Goal: Task Accomplishment & Management: Use online tool/utility

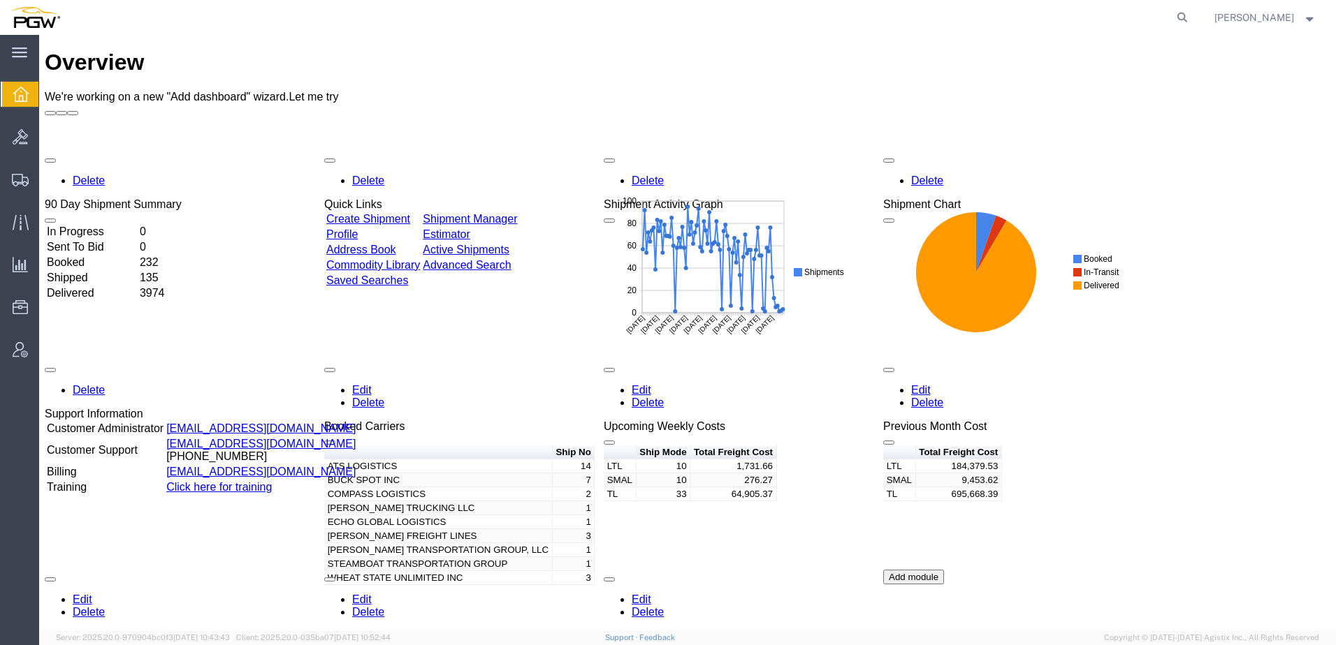
click at [182, 53] on div "Overview" at bounding box center [687, 63] width 1285 height 26
click at [1192, 9] on icon at bounding box center [1182, 18] width 20 height 20
click at [930, 13] on input "search" at bounding box center [959, 18] width 425 height 34
paste input "56979825"
type input "56979825"
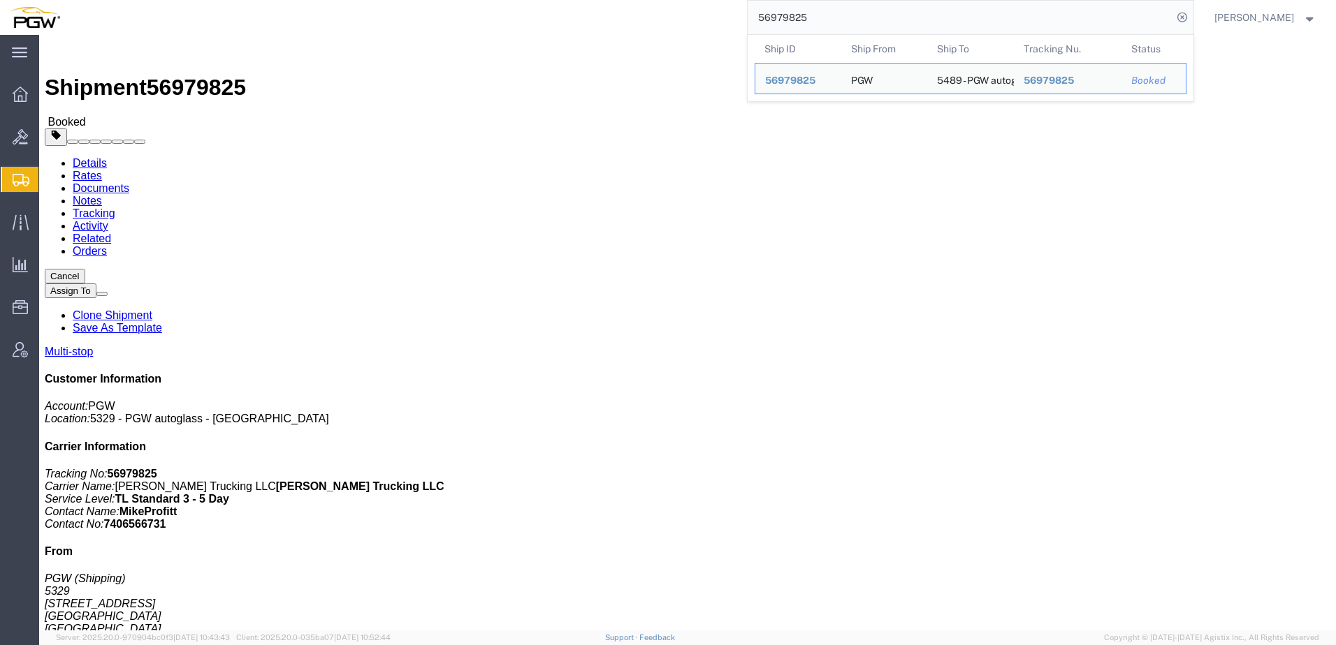
drag, startPoint x: 868, startPoint y: 23, endPoint x: 148, endPoint y: -19, distance: 720.7
click at [148, 0] on html "main_menu Created with Sketch. Collapse Menu Overview Bids Shipments Shipment M…" at bounding box center [668, 322] width 1336 height 645
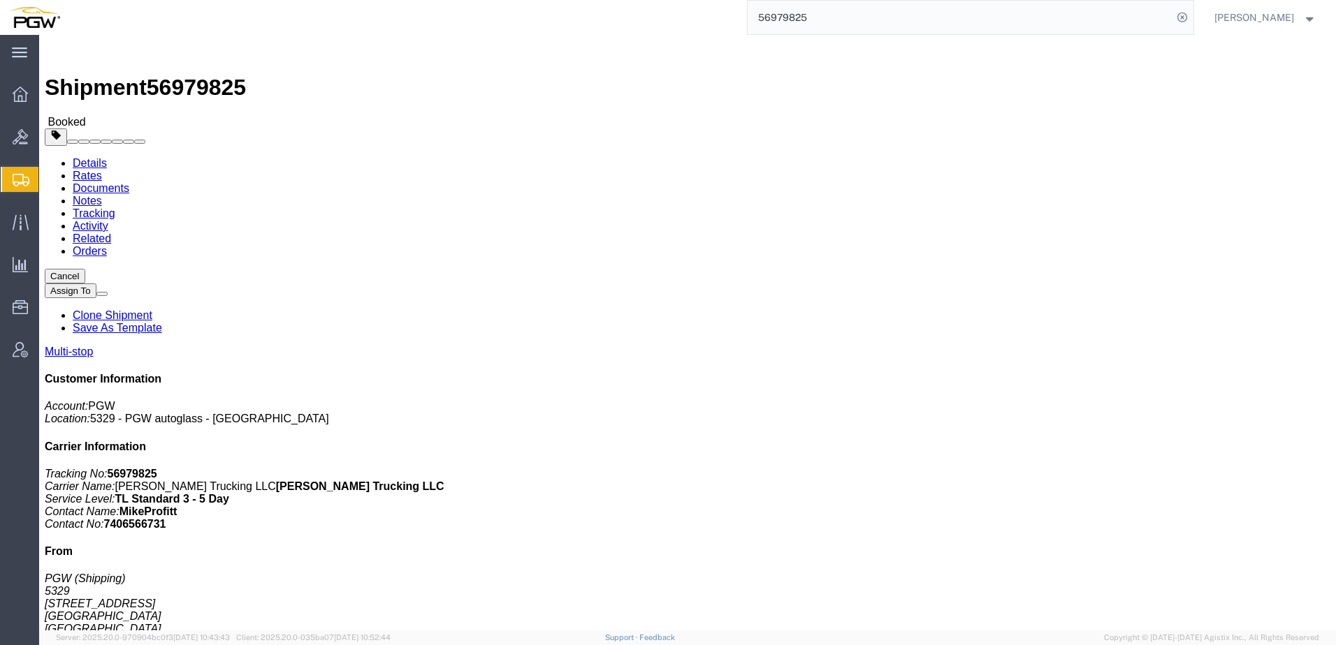
click address "5489 - PGW autoglass - Grand Rapids (PGW) 5489 3220 Northridge Drive NW, Suite …"
drag, startPoint x: 479, startPoint y: 432, endPoint x: 671, endPoint y: 428, distance: 192.1
click tr "2 Delivery 5475 - PGW autoglass - Fort Wayne 8520 Bluffton Road, Fort Wayne, IN…"
click h4 "Routing & Vehicle Information"
click div "Leg 1 - Truckload Number of trucks: 1"
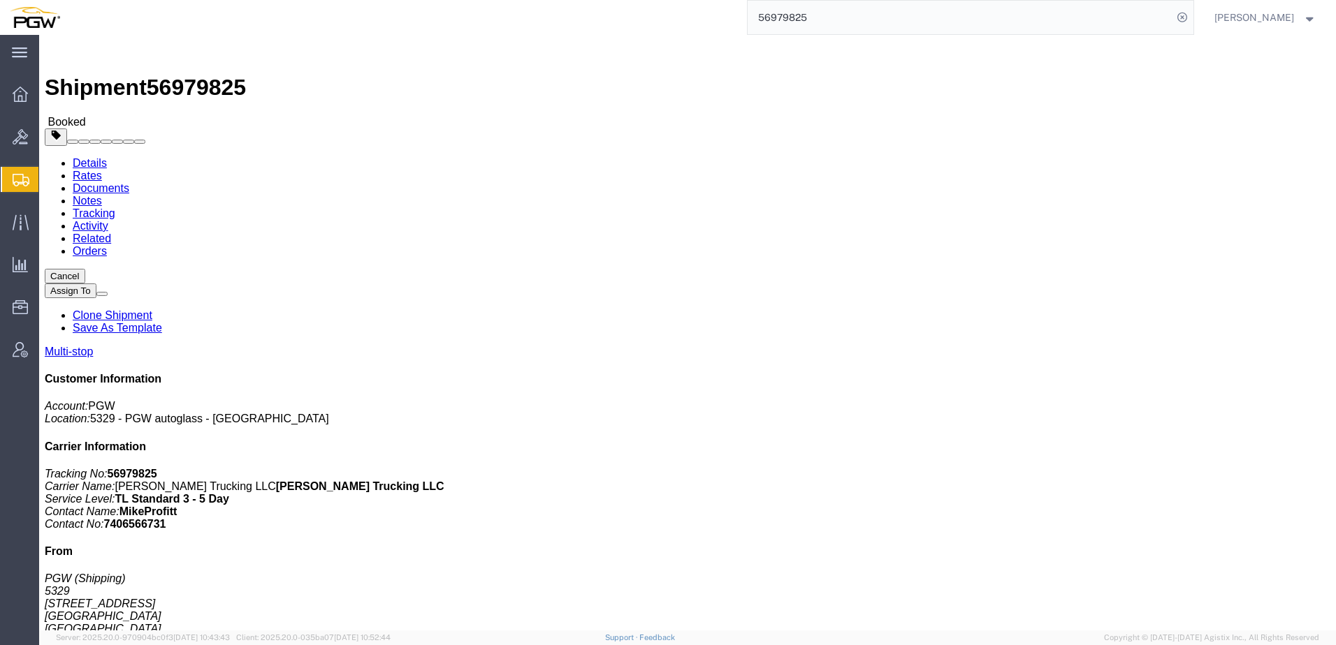
drag, startPoint x: 480, startPoint y: 431, endPoint x: 631, endPoint y: 431, distance: 150.9
click div "Email: lkqsp_o_pm_5475@pgwag.com"
copy div "lkqsp_o_pm_5475@pgwag.com"
drag, startPoint x: 522, startPoint y: 442, endPoint x: 499, endPoint y: 477, distance: 41.5
click div "Phone Nu.: 616-330-4382"
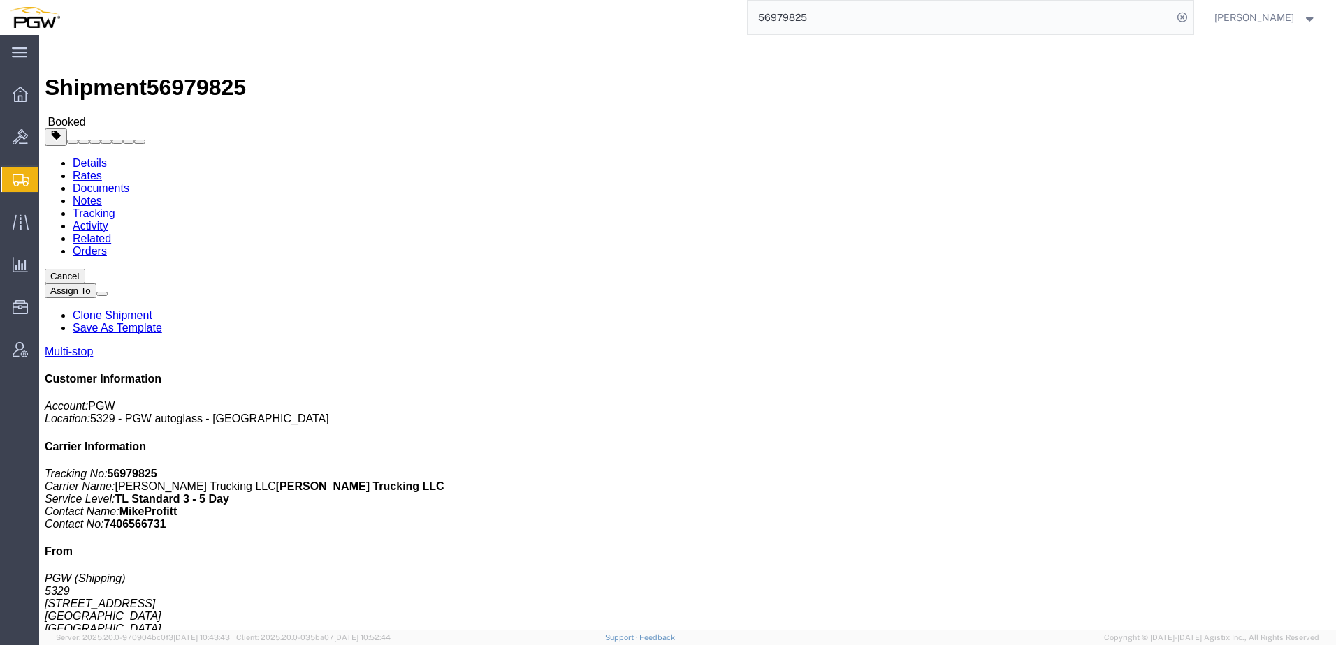
drag, startPoint x: 482, startPoint y: 460, endPoint x: 711, endPoint y: 460, distance: 229.1
click tr "3 Delivery 5489 - PGW autoglass - Grand Rapids 3220 Northridge Drive NW, Suite …"
copy tr "lkqsp_o_pm_5489@pgwag.com"
click div "Leg 1 - Truckload Number of trucks: 1"
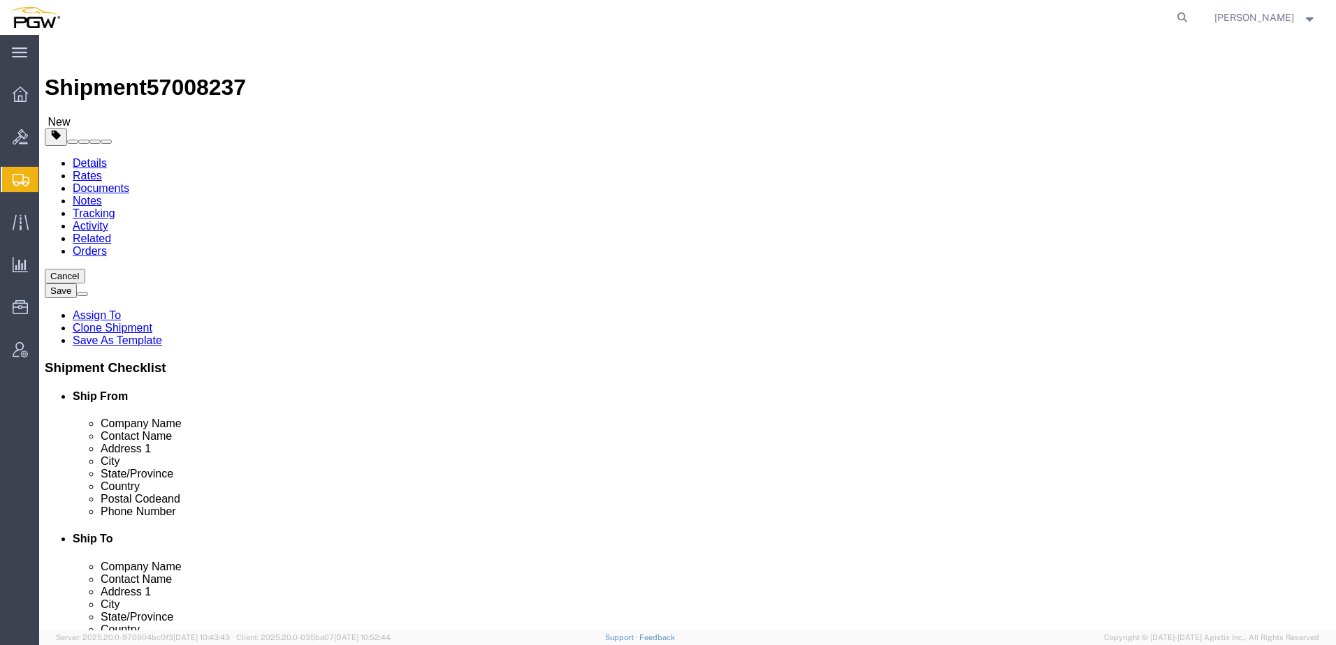
select select
select select "28253"
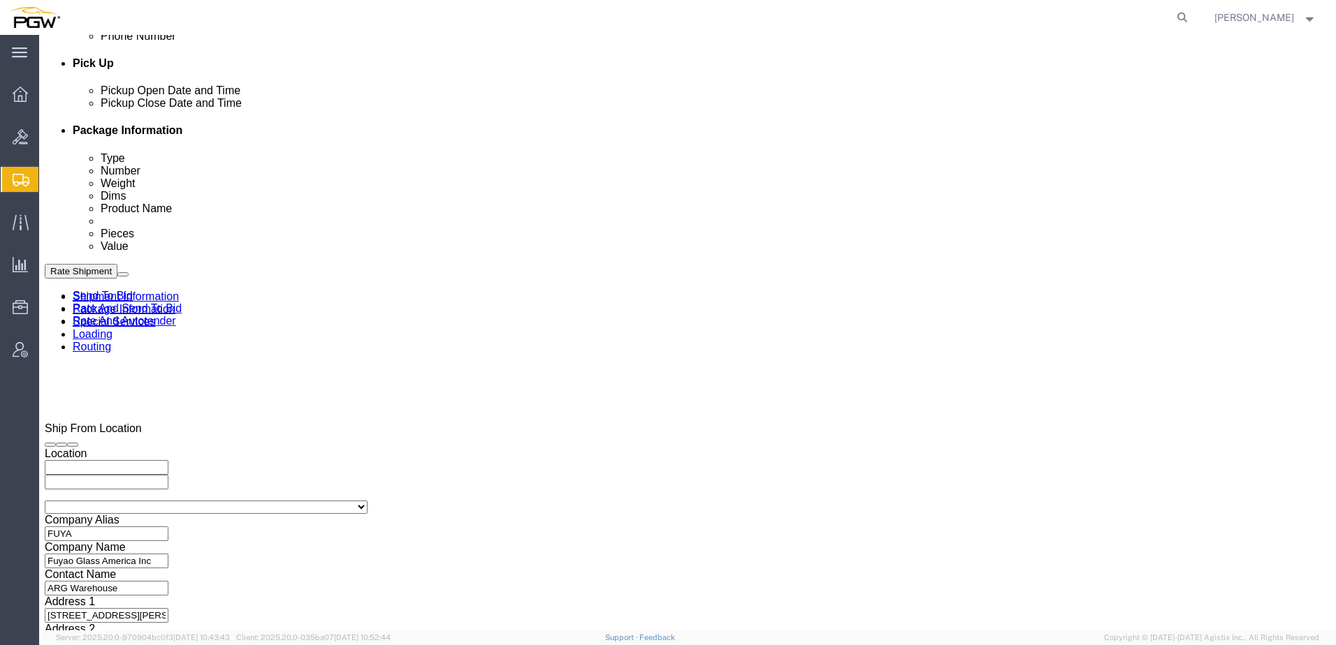
scroll to position [698, 0]
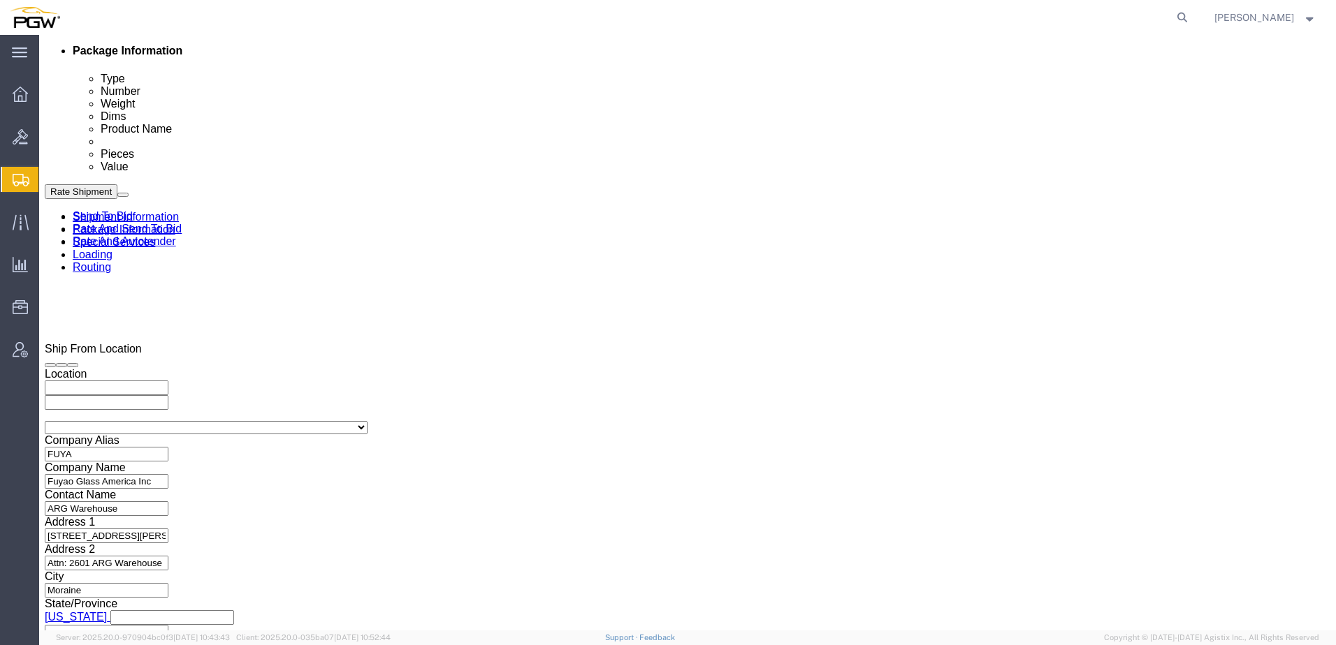
click div "[DATE] 2:44 PM"
click input "2:44 PM"
type input "8:00 AM"
click button "Apply"
click icon
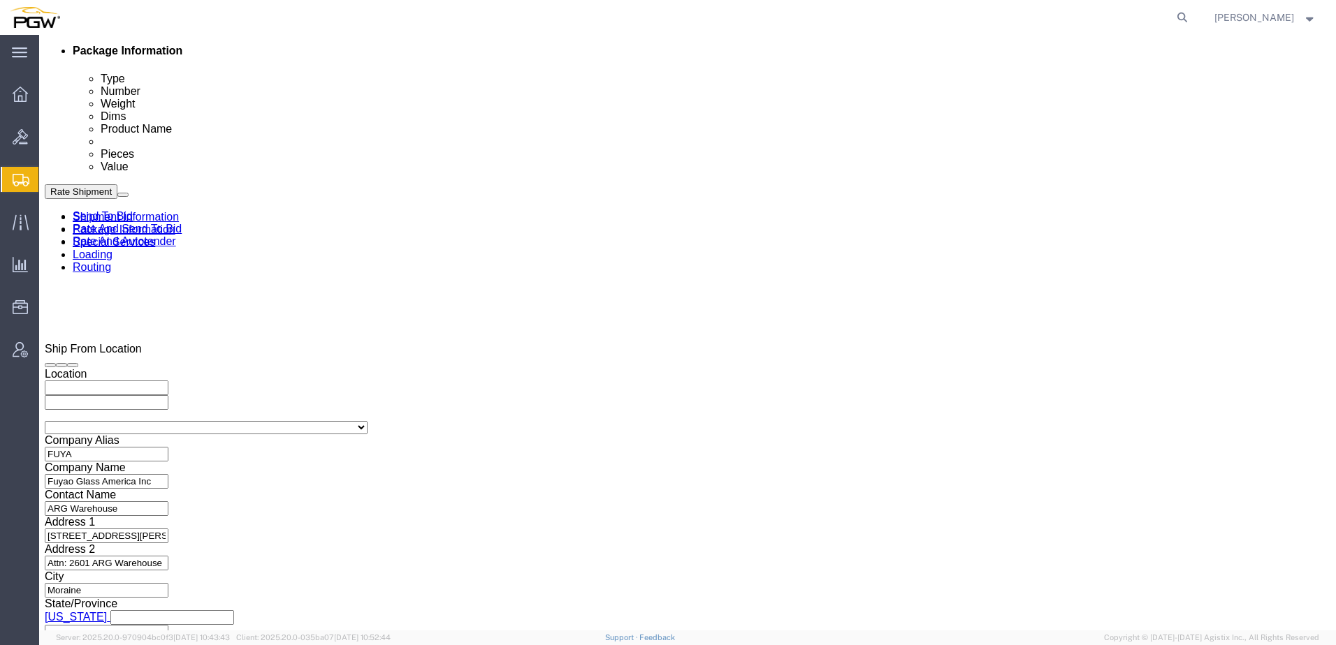
click link "Rate And Autotender"
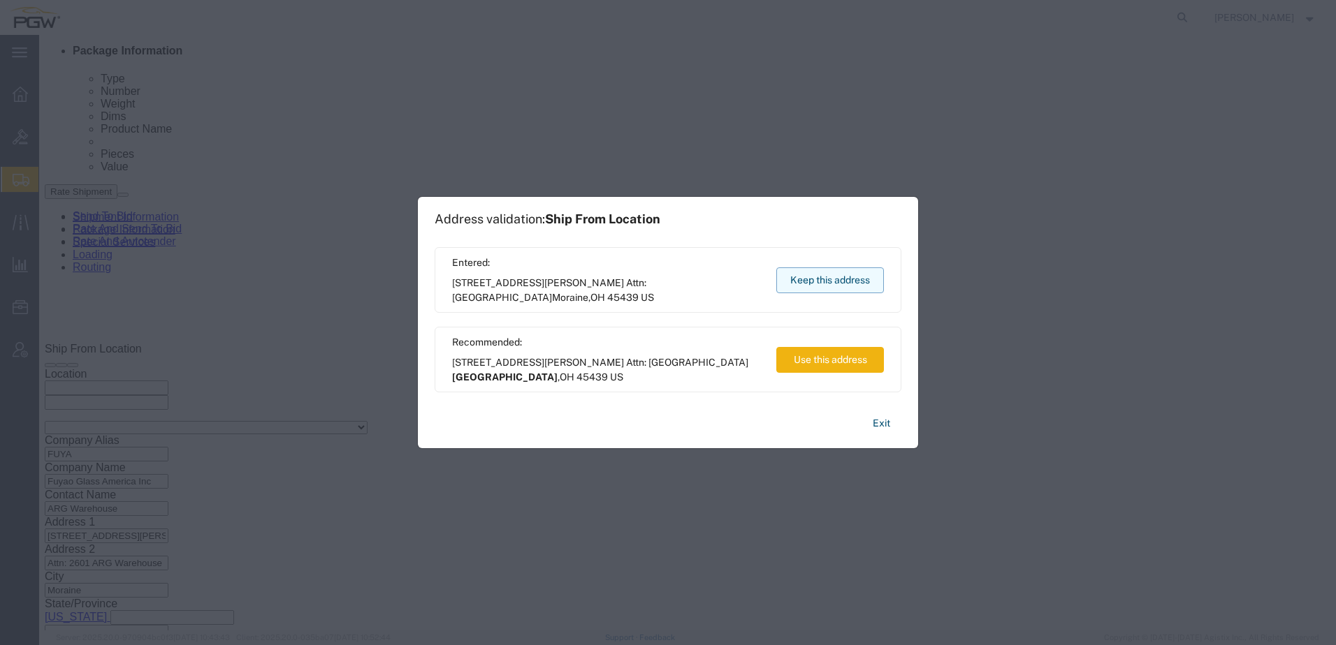
click at [858, 276] on button "Keep this address" at bounding box center [830, 281] width 108 height 26
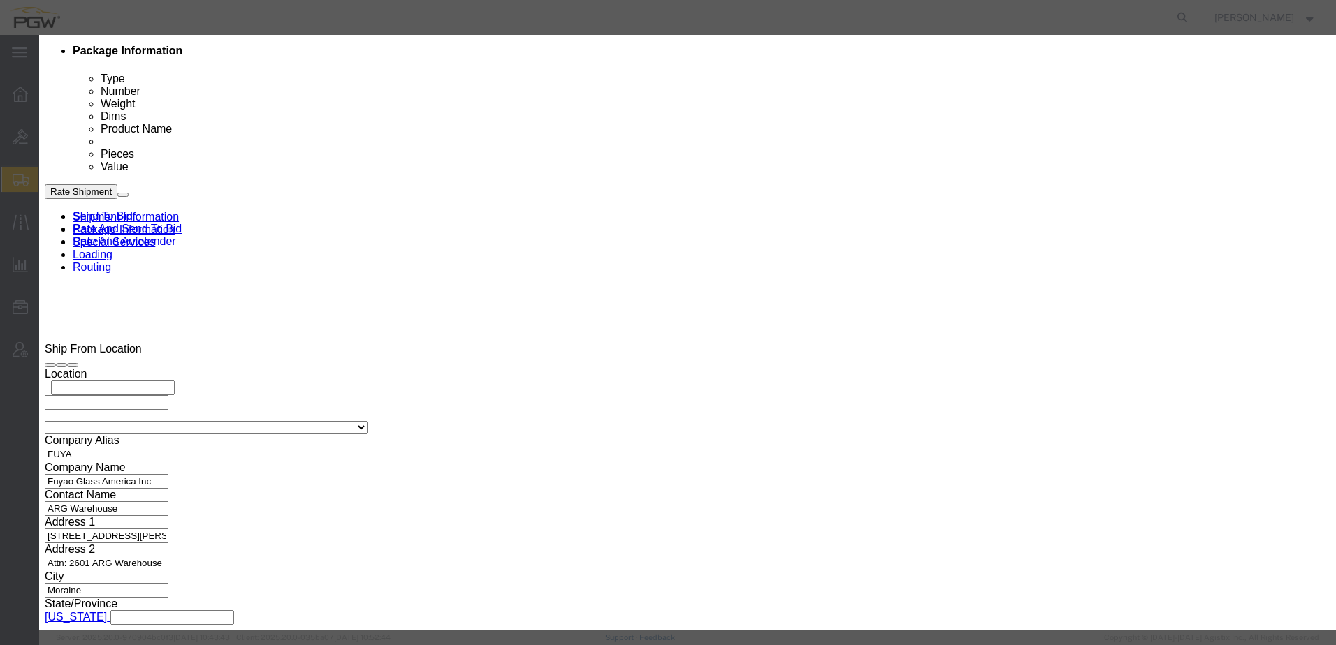
click input "2"
click input "1"
type input "2"
click input "2"
click select "Price Carrier Rank"
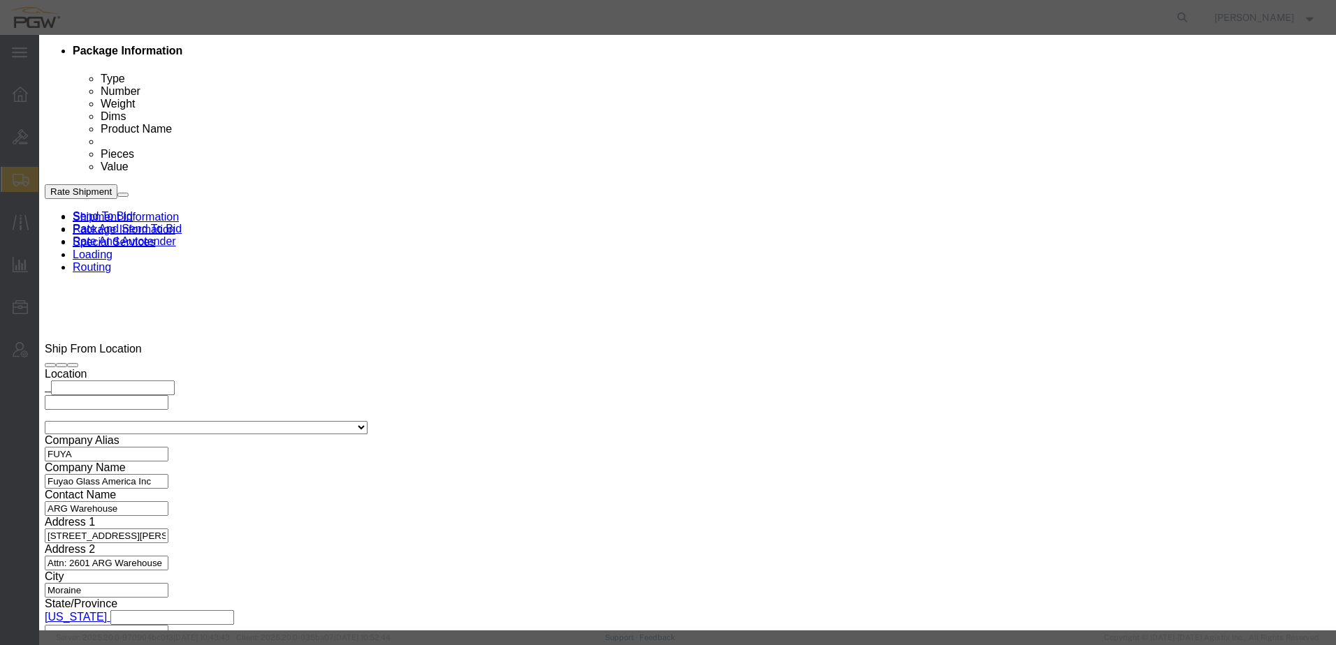
select select "LANE_RANK"
click select "Price Carrier Rank"
click button "Save Auto-Tender"
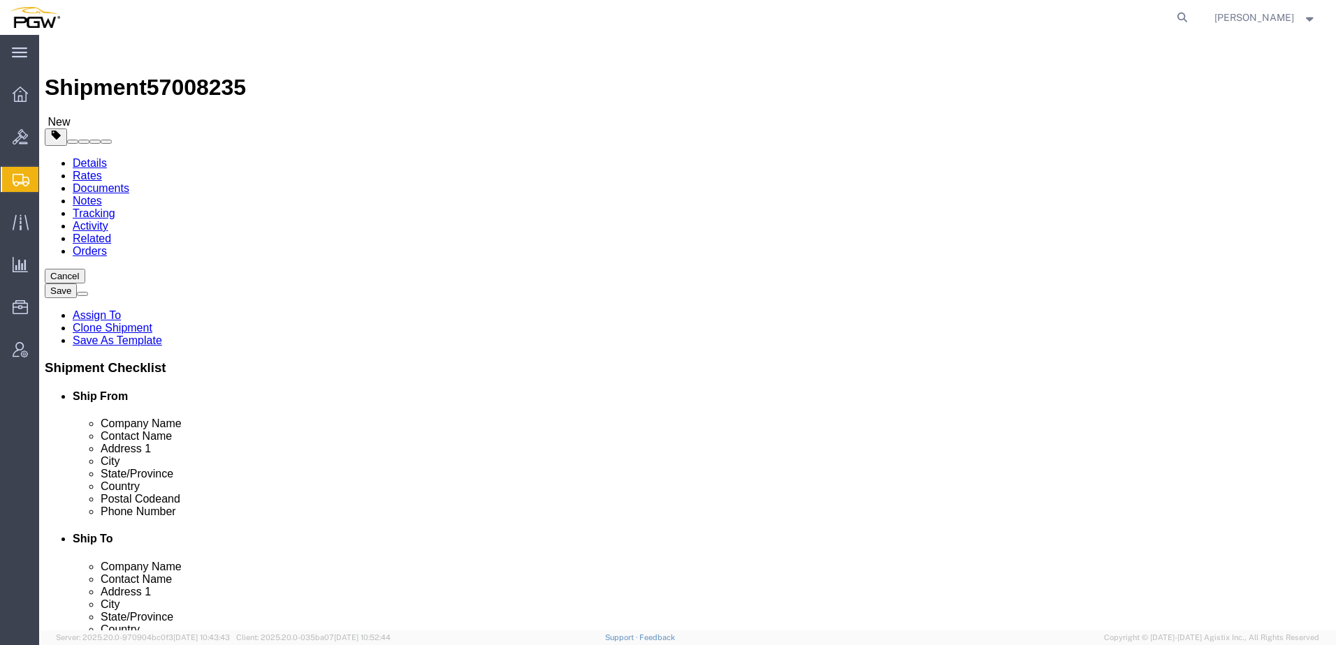
select select
select select "28253"
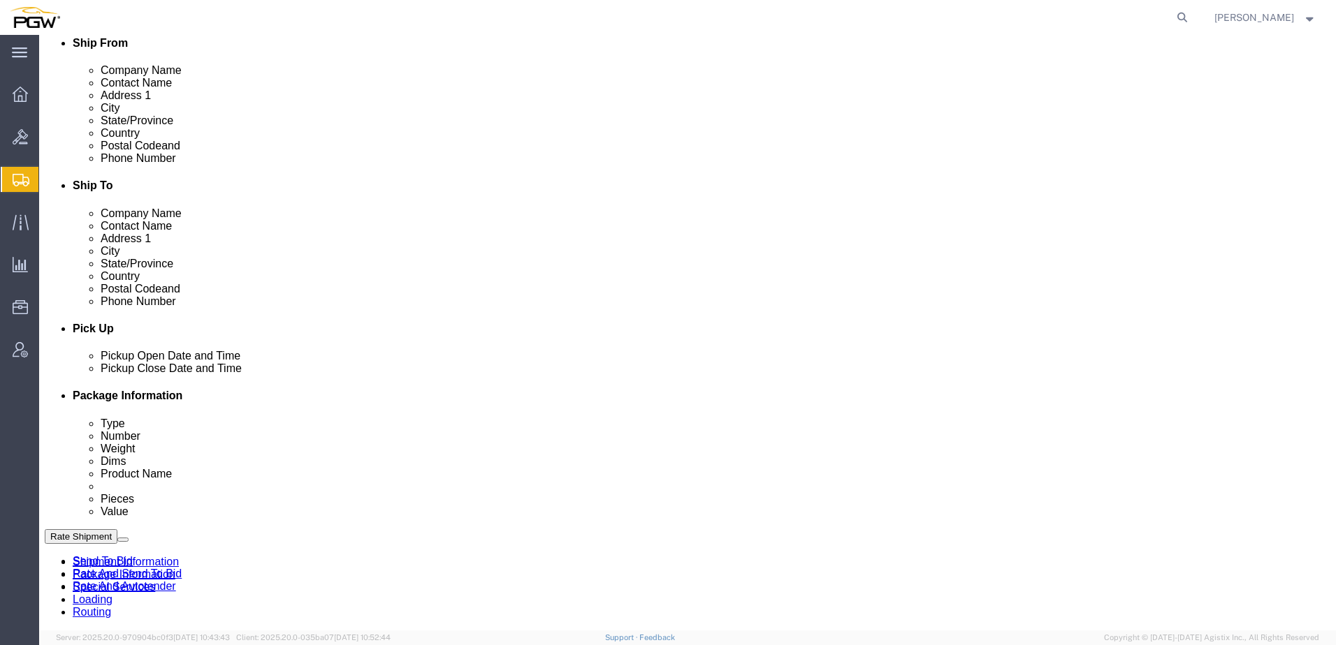
scroll to position [489, 0]
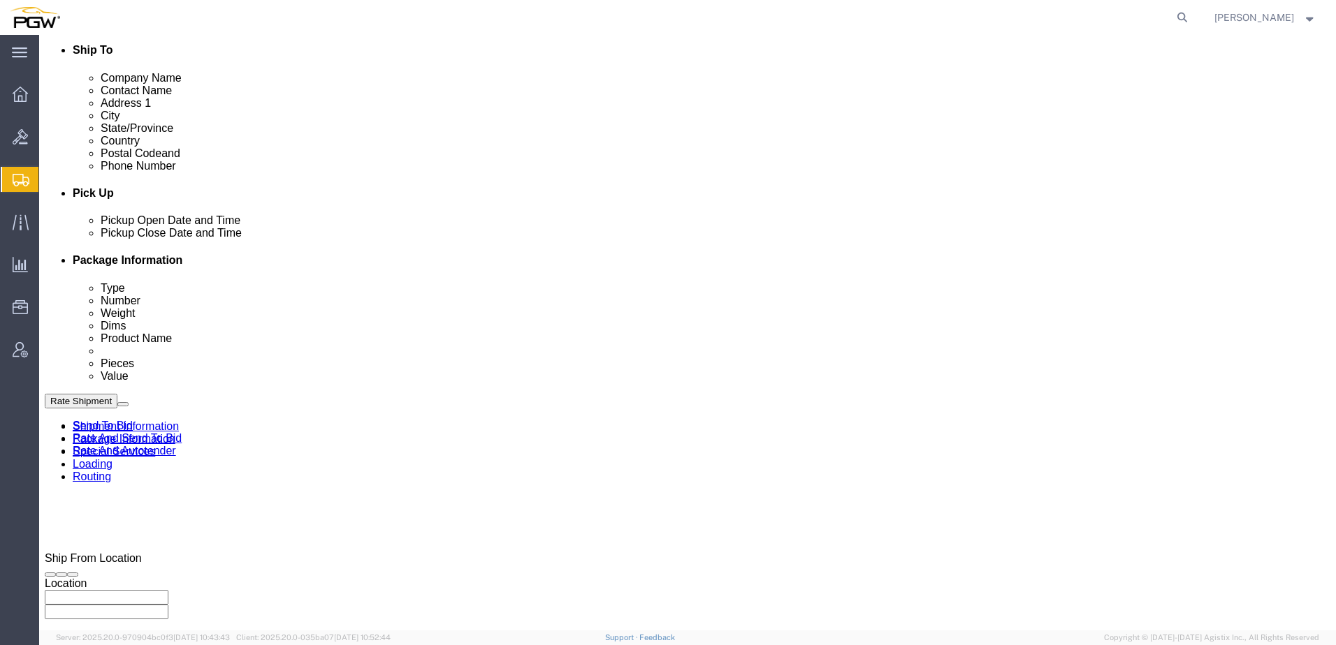
click icon
click div "[DATE] 2:44 PM"
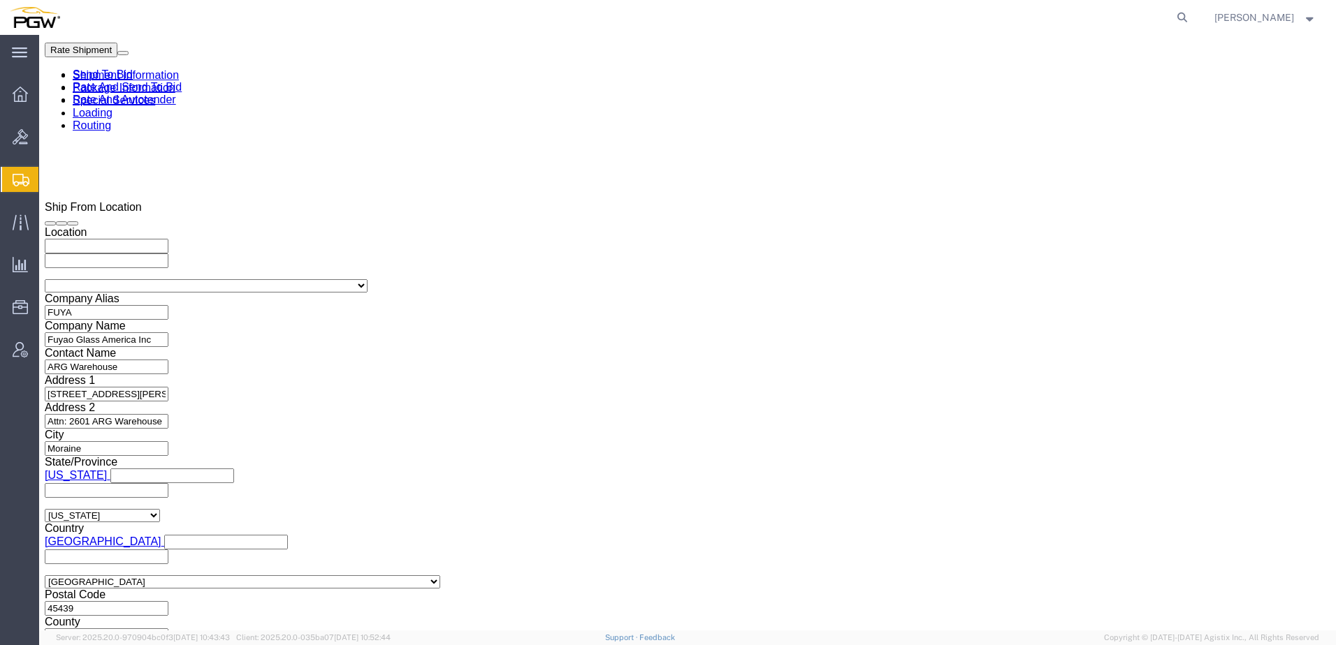
click input "2:44 PM"
type input "8:00 AM"
click button "Apply"
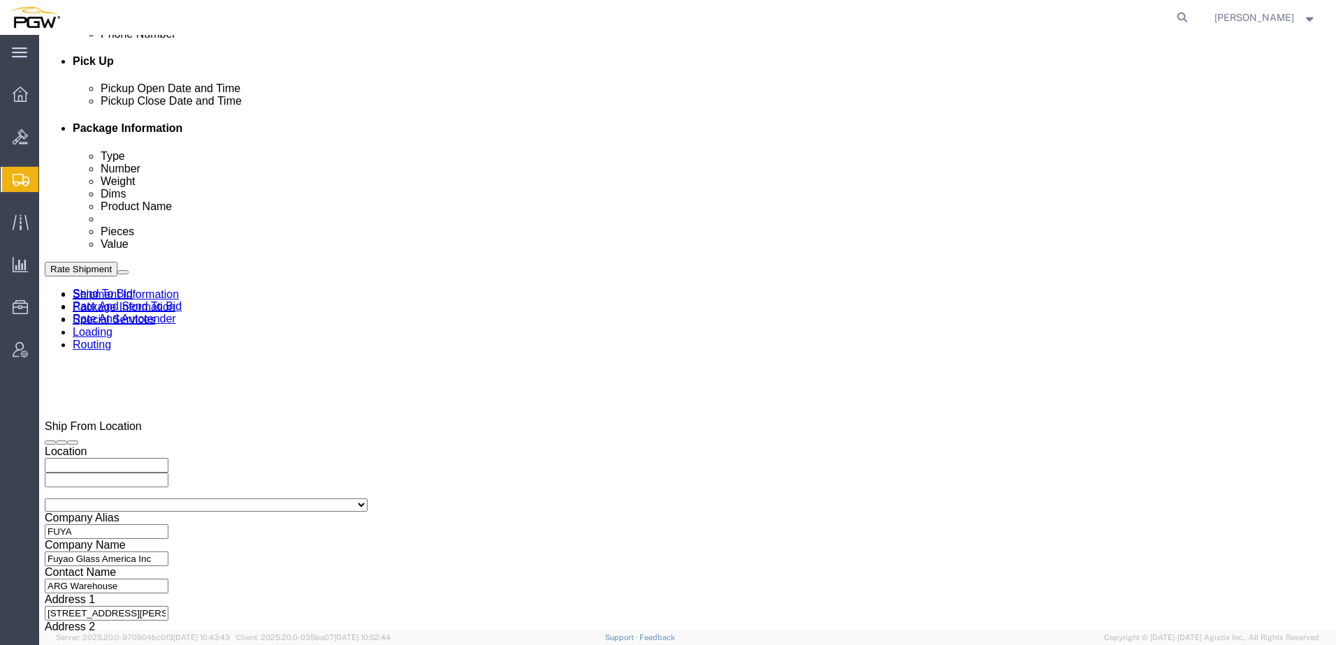
scroll to position [421, 0]
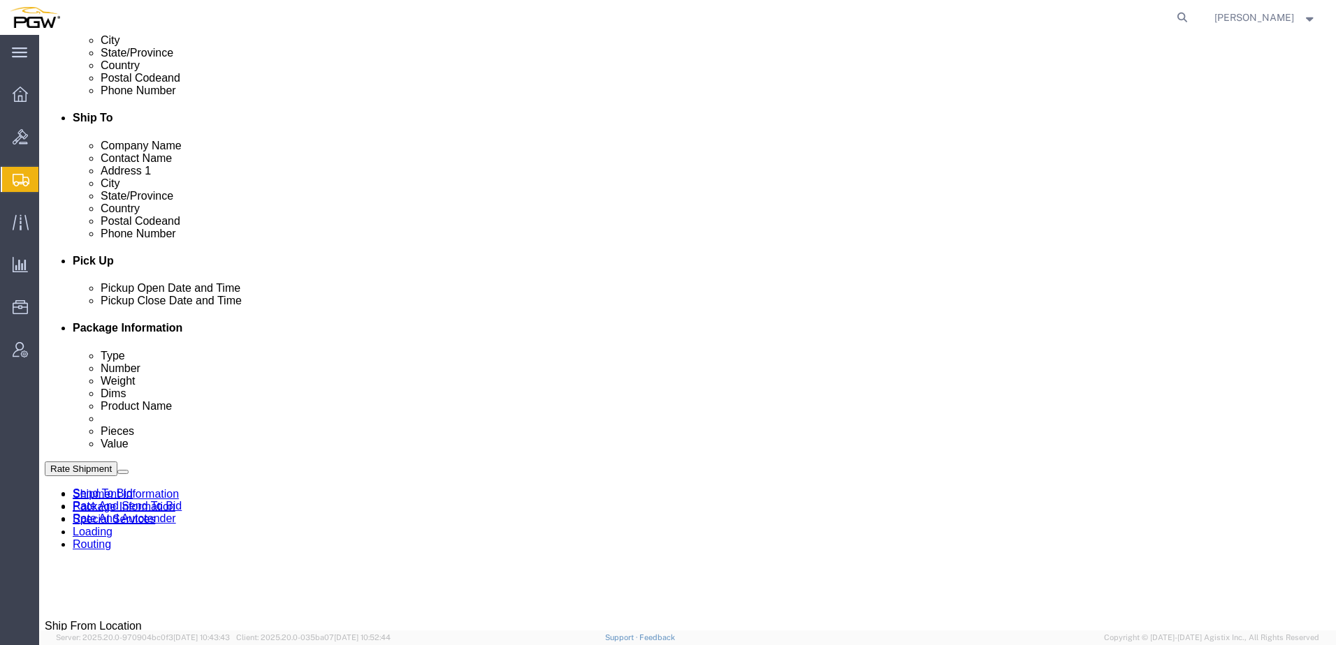
click div "[DATE] 9:00 AM"
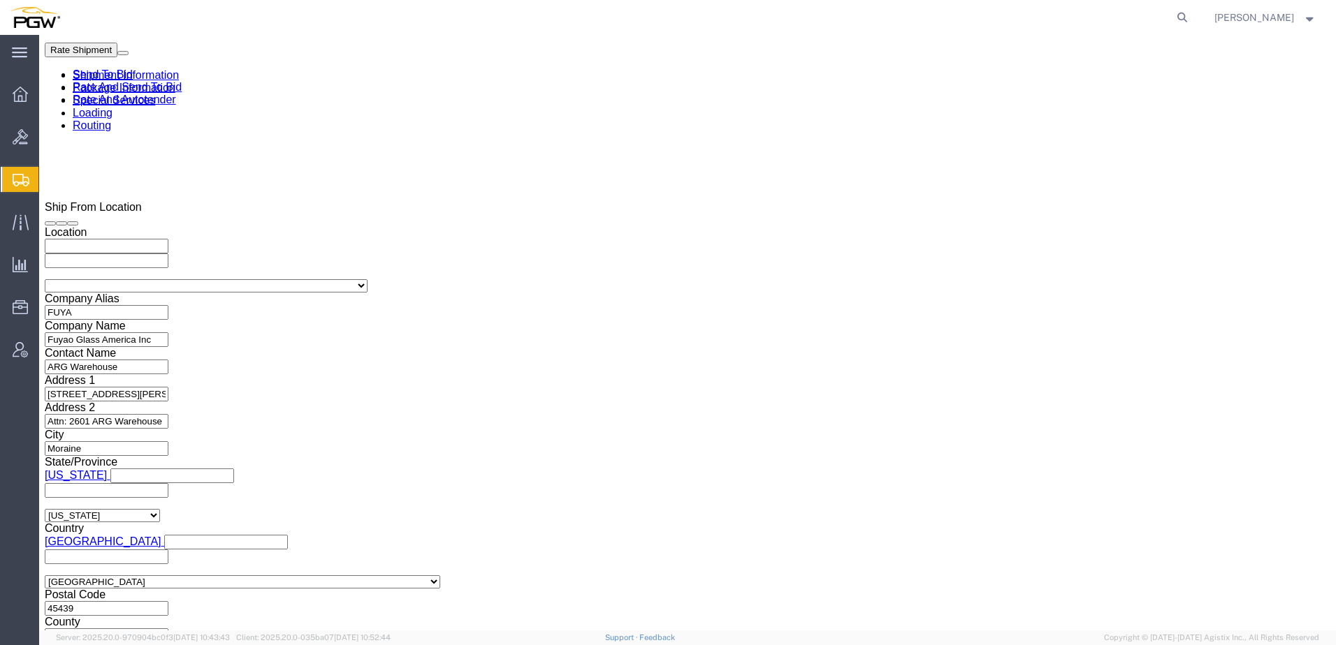
type input "3:00 PM"
click button "Apply"
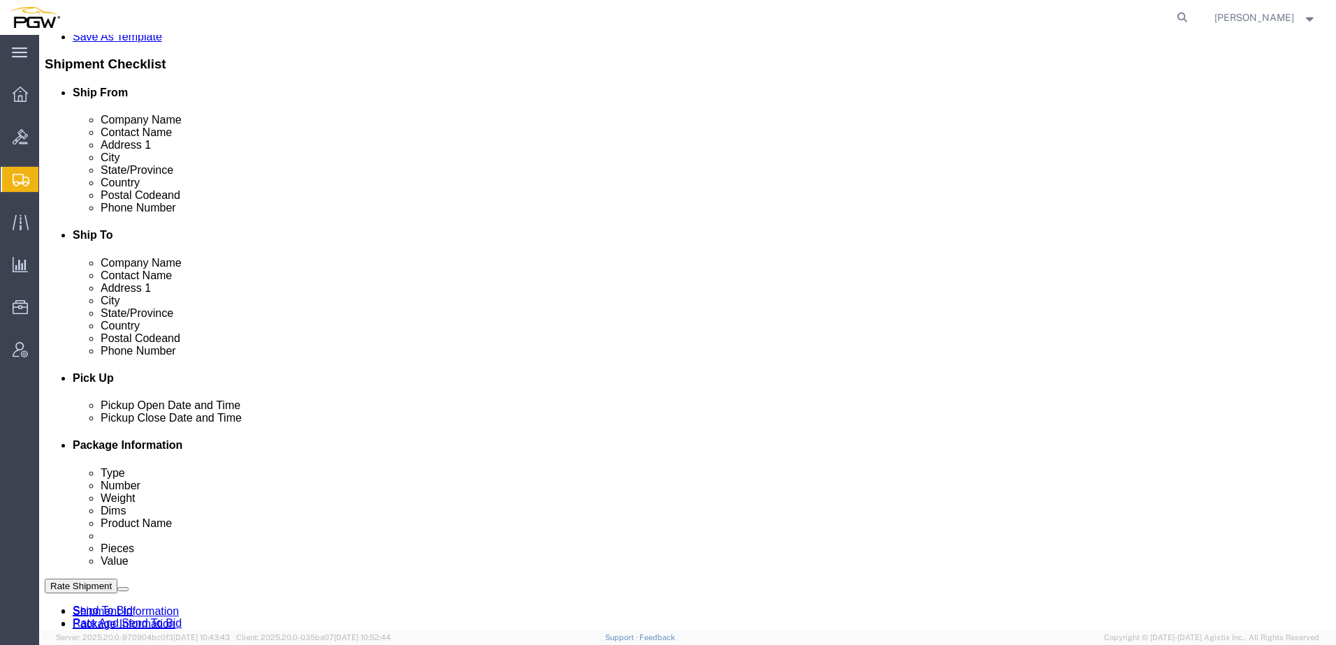
scroll to position [489, 0]
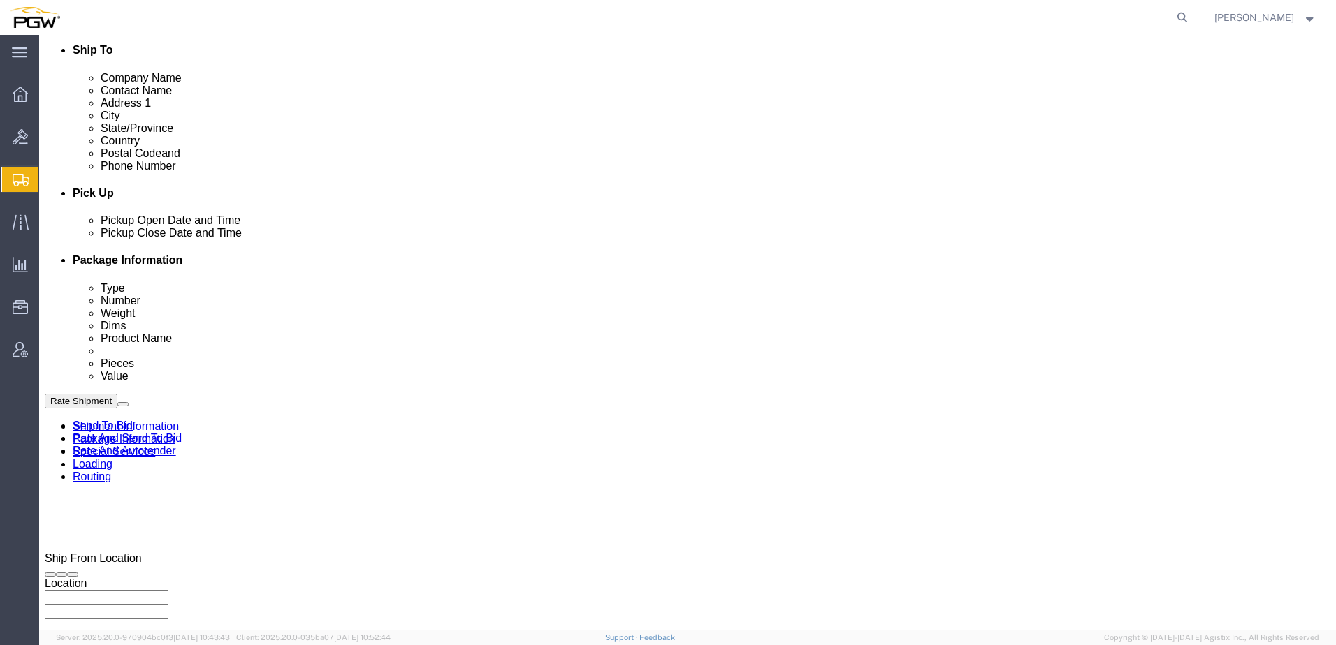
click link "Rate And Autotender"
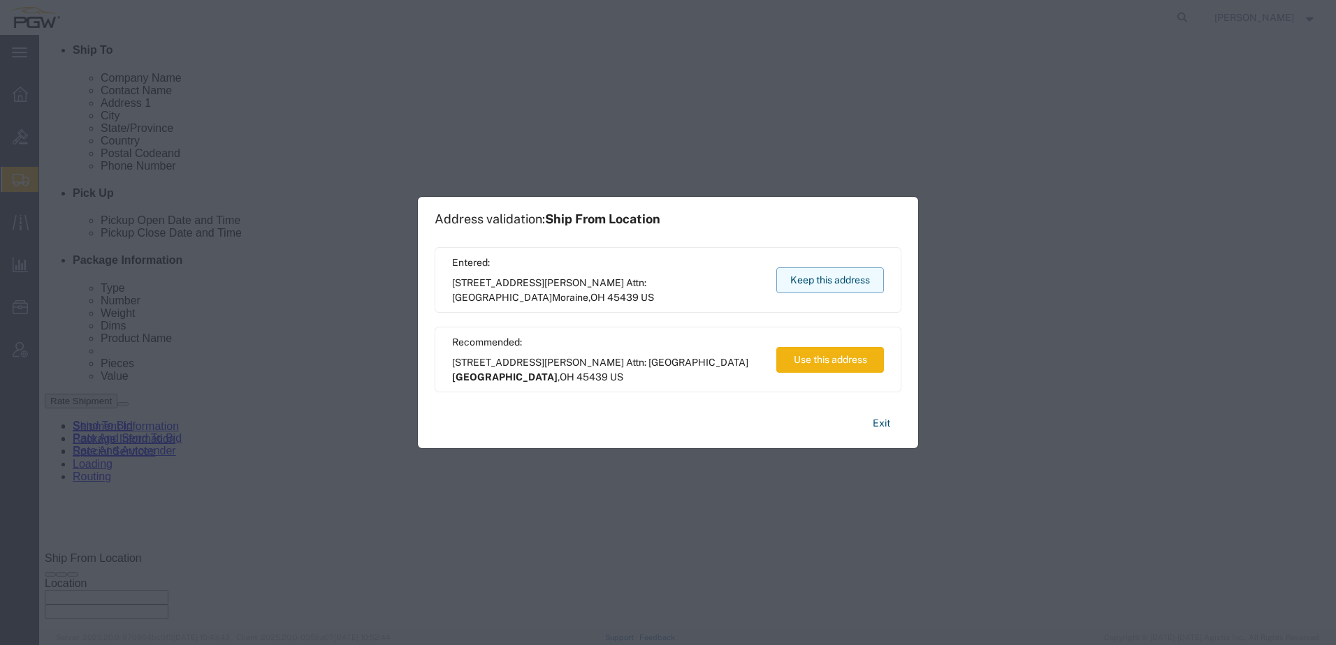
click at [815, 277] on button "Keep this address" at bounding box center [830, 281] width 108 height 26
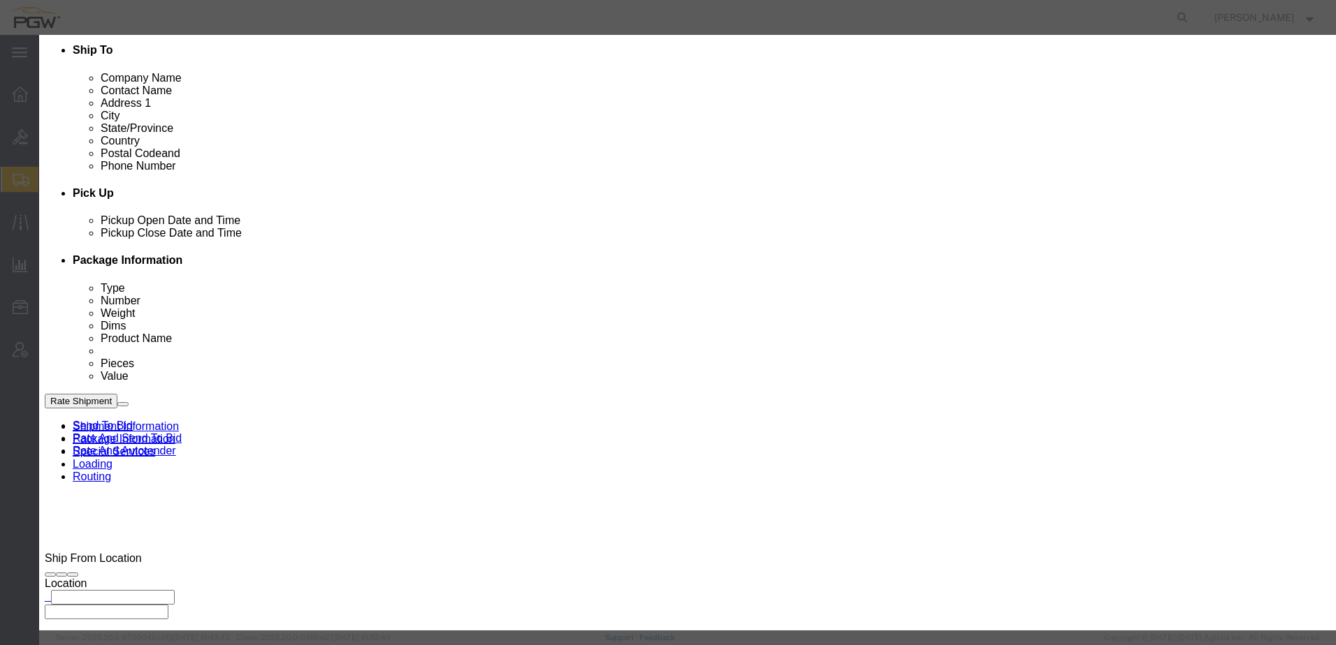
click input "2"
type input "1"
click input "1"
click select "Price Carrier Rank"
select select "LANE_RANK"
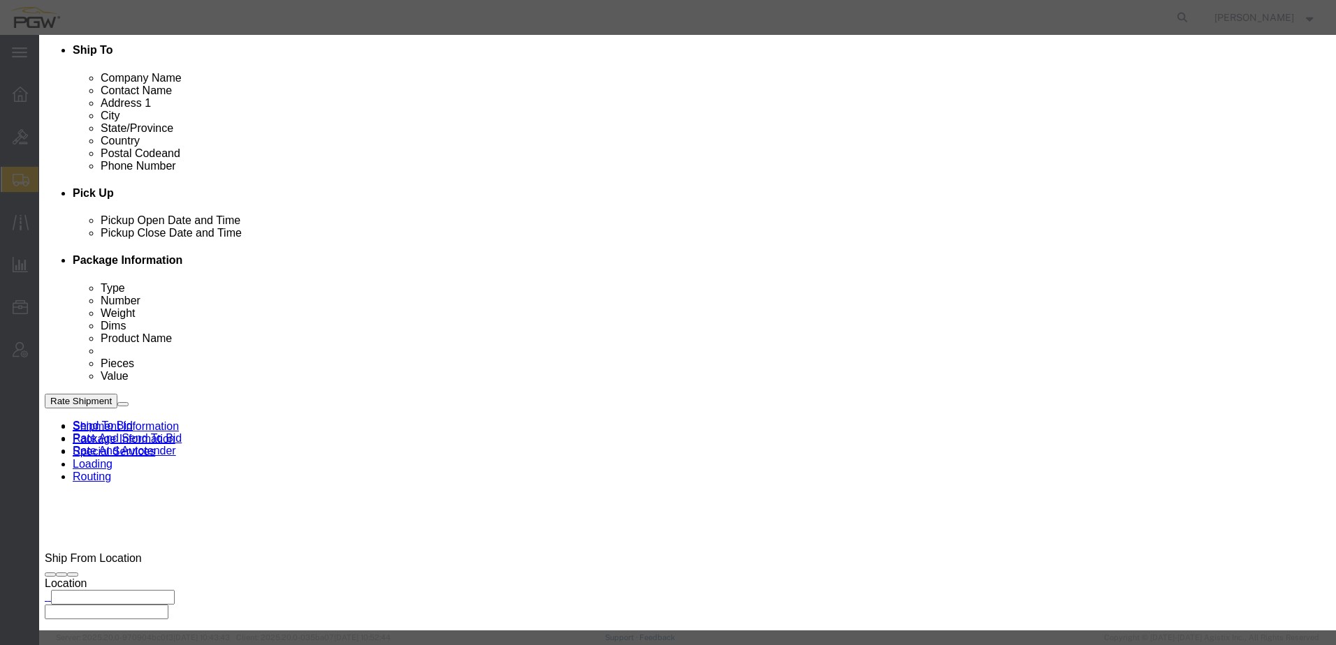
click select "Price Carrier Rank"
click button "Save Auto-Tender"
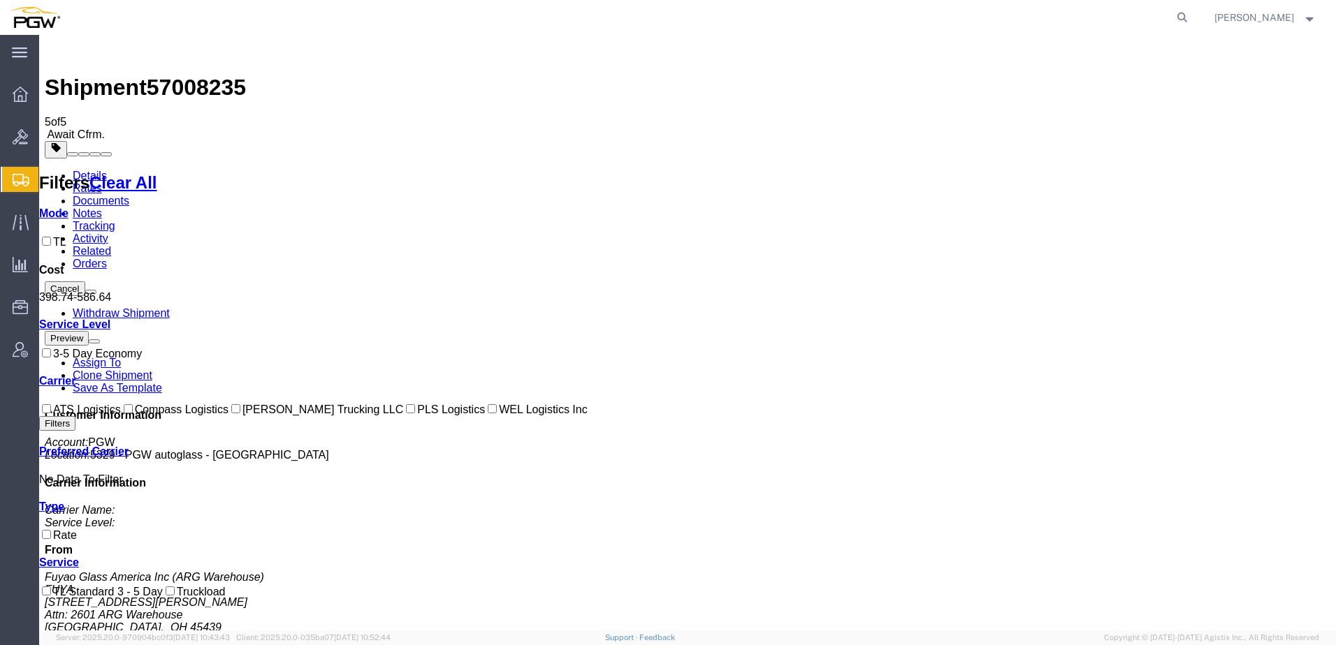
click at [0, 0] on span "Shipment Manager" at bounding box center [0, 0] width 0 height 0
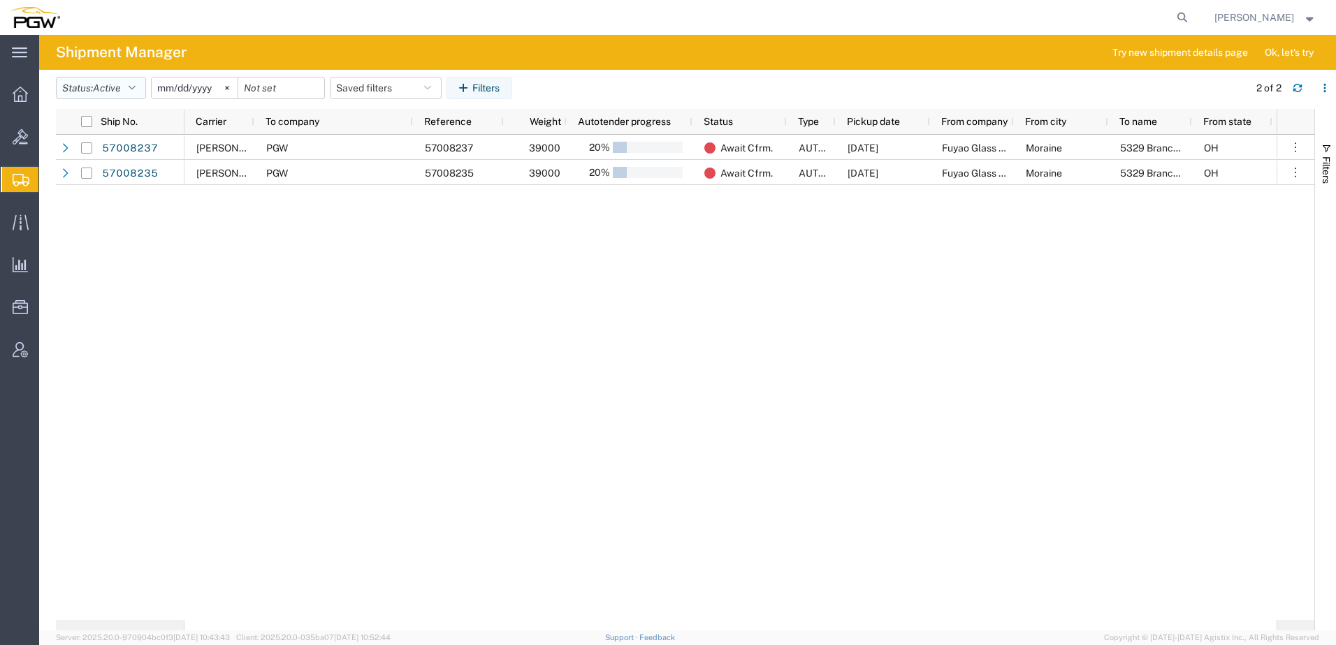
click at [121, 86] on span "Active" at bounding box center [107, 87] width 28 height 11
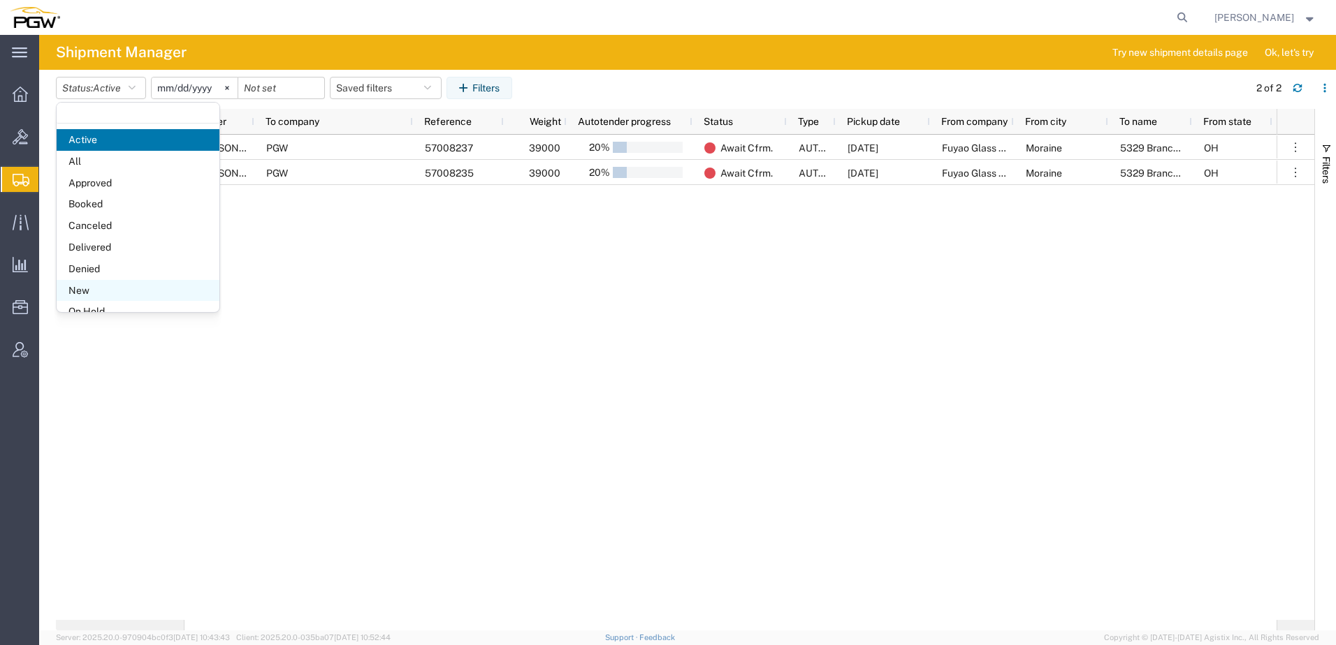
click at [81, 295] on span "New" at bounding box center [138, 291] width 163 height 22
